Goal: Navigation & Orientation: Understand site structure

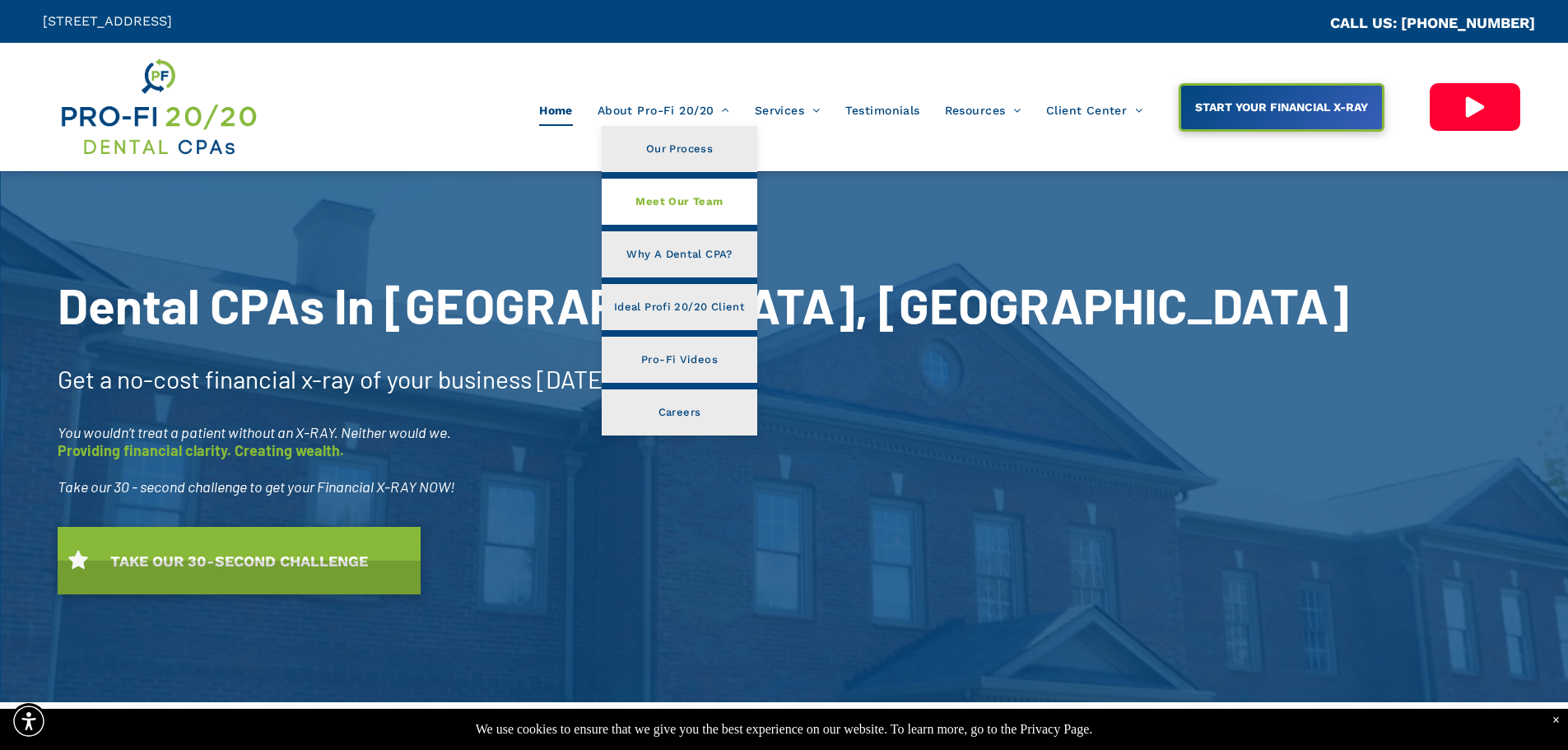
click at [659, 202] on span "Meet Our Team" at bounding box center [679, 201] width 88 height 21
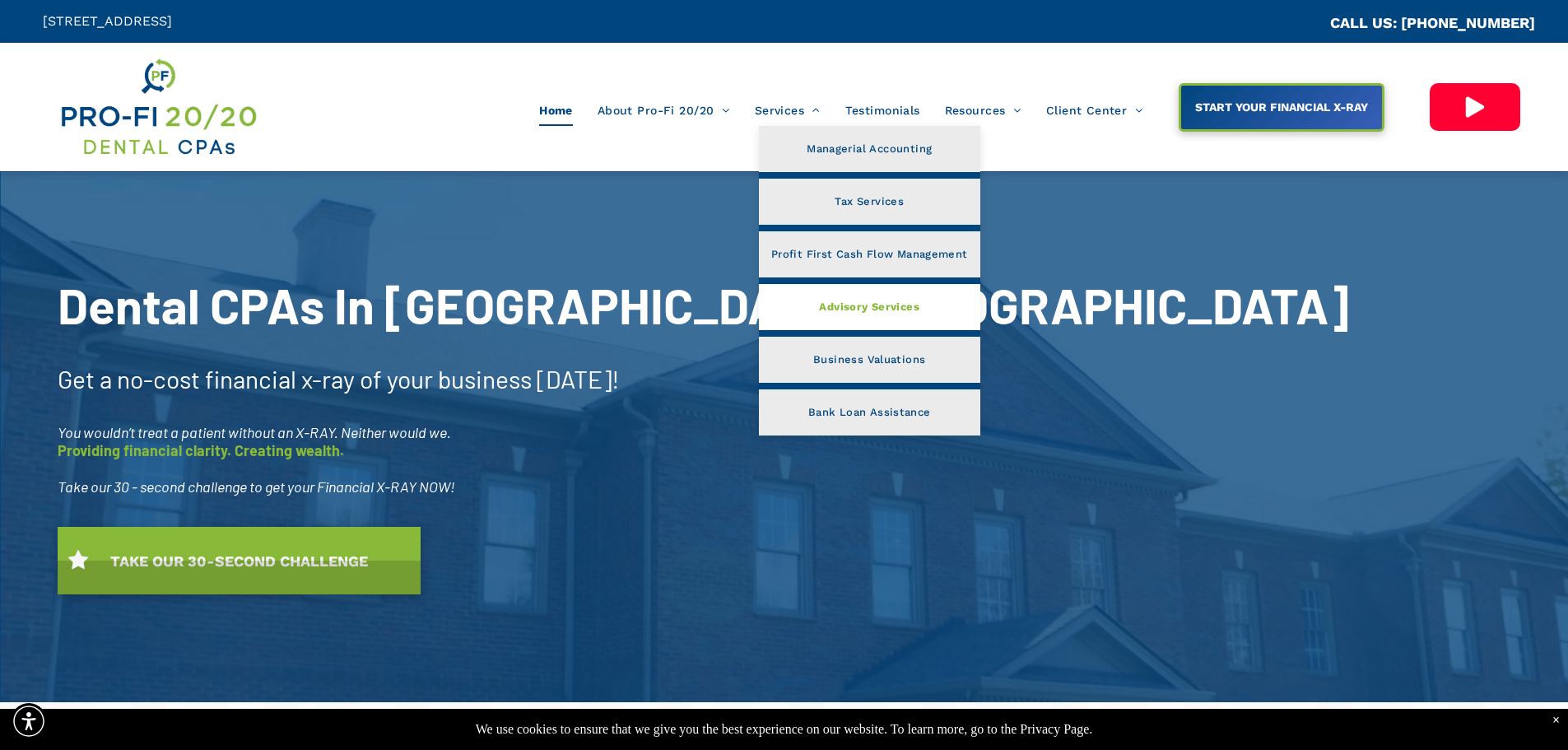
click at [817, 296] on link "Advisory Services" at bounding box center [870, 307] width 221 height 46
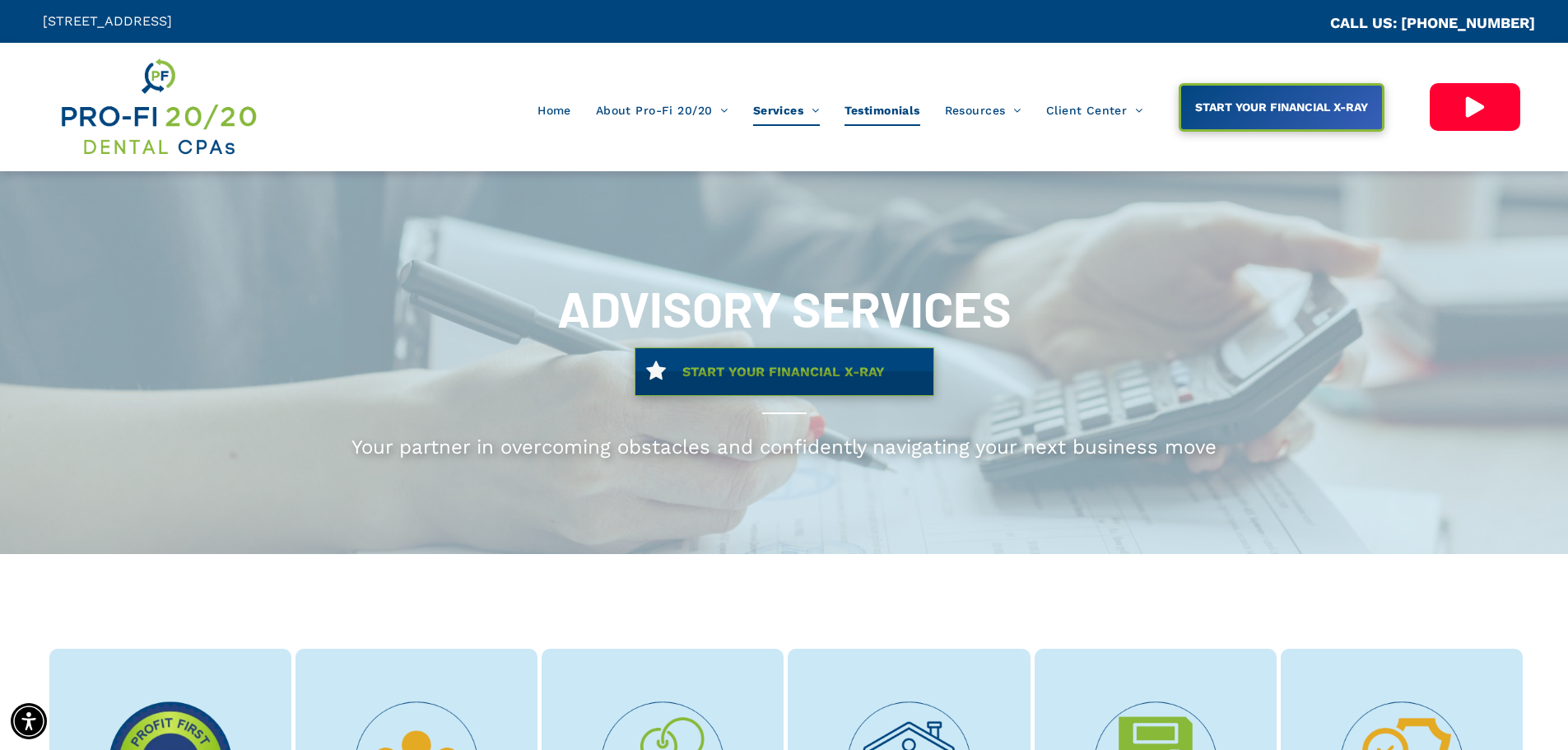
click at [851, 107] on span "Testimonials" at bounding box center [882, 111] width 76 height 31
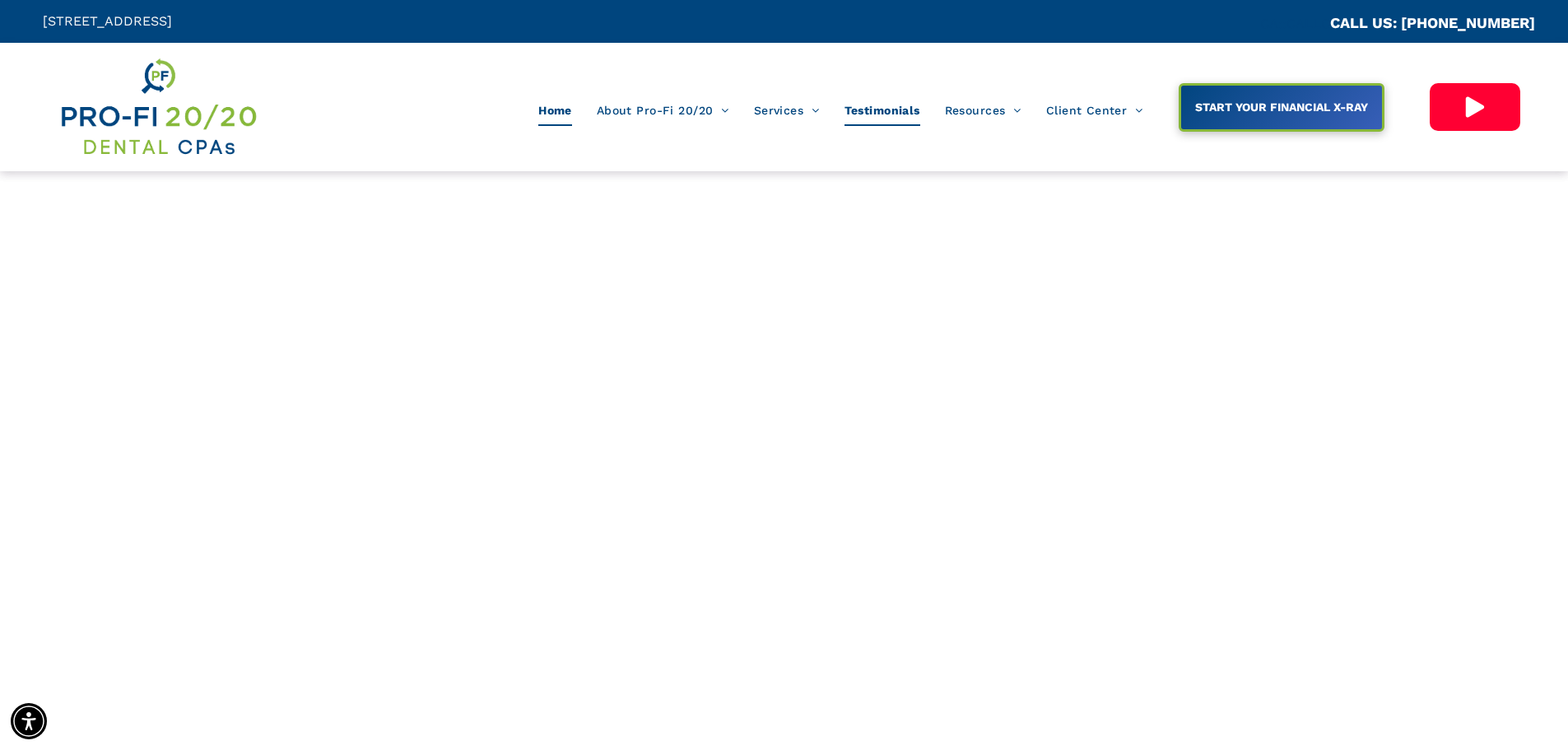
click at [554, 108] on span "Home" at bounding box center [555, 111] width 34 height 31
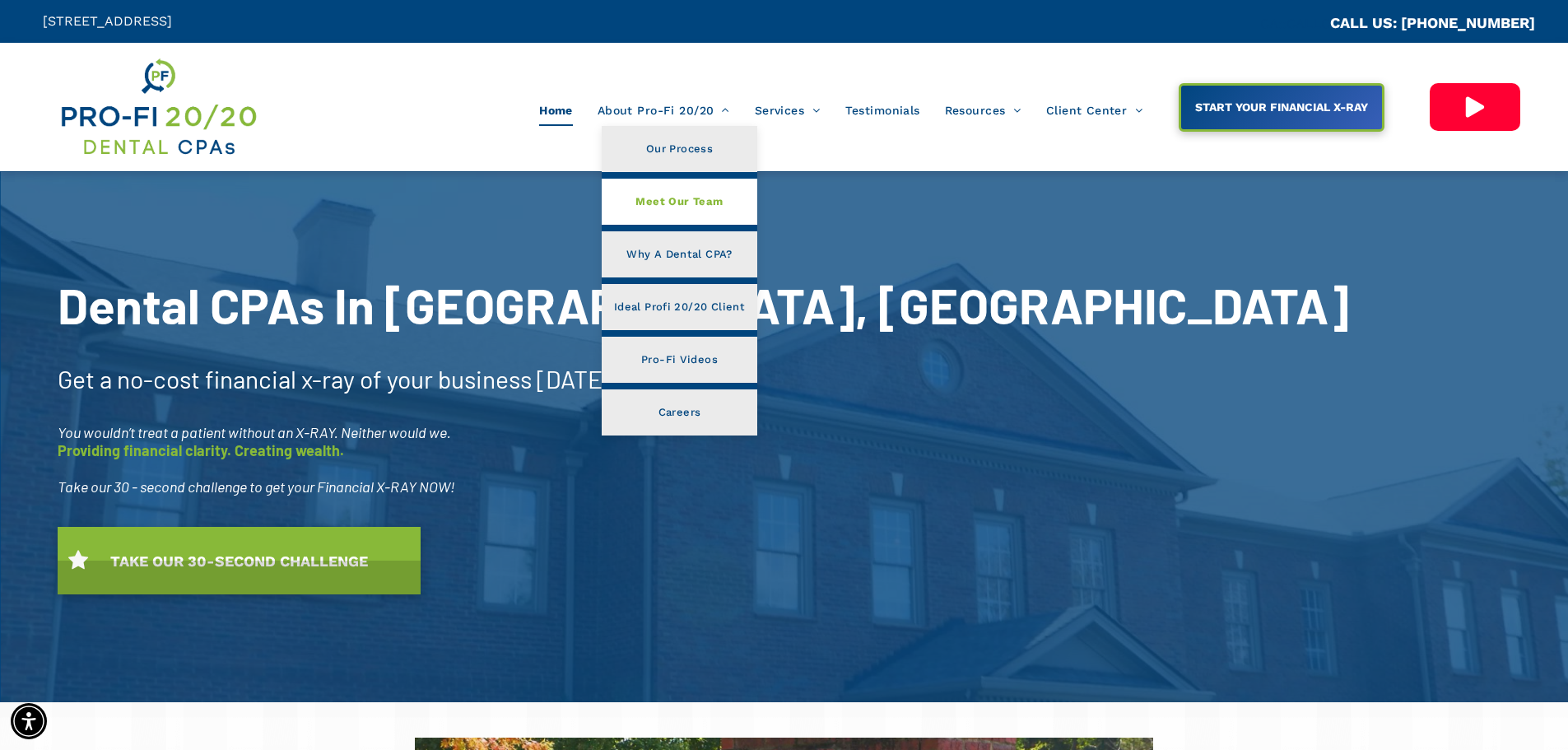
click at [657, 203] on span "Meet Our Team" at bounding box center [679, 201] width 88 height 21
